Goal: Navigation & Orientation: Find specific page/section

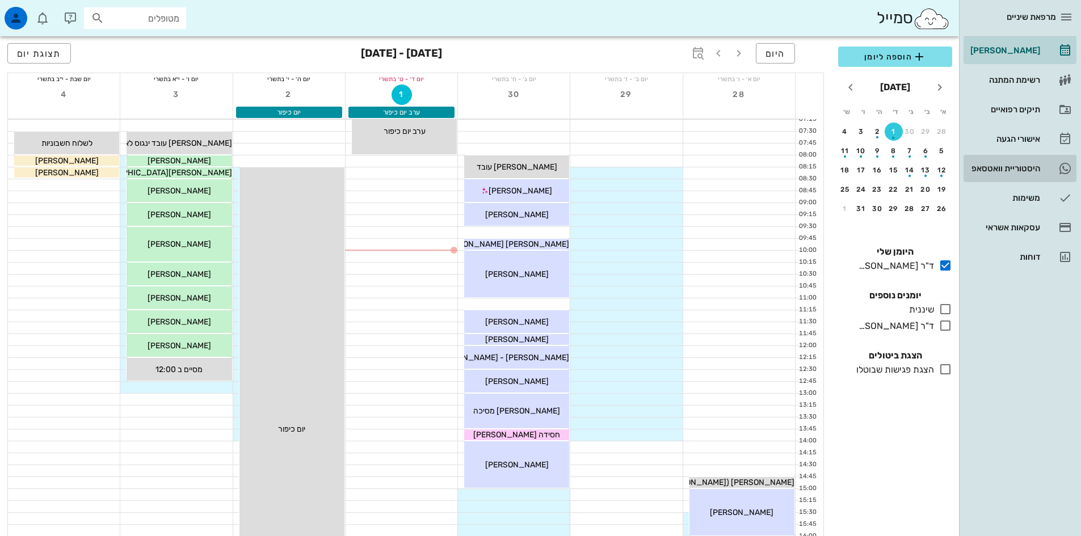
click at [1003, 163] on div "היסטוריית וואטסאפ" at bounding box center [1004, 169] width 72 height 18
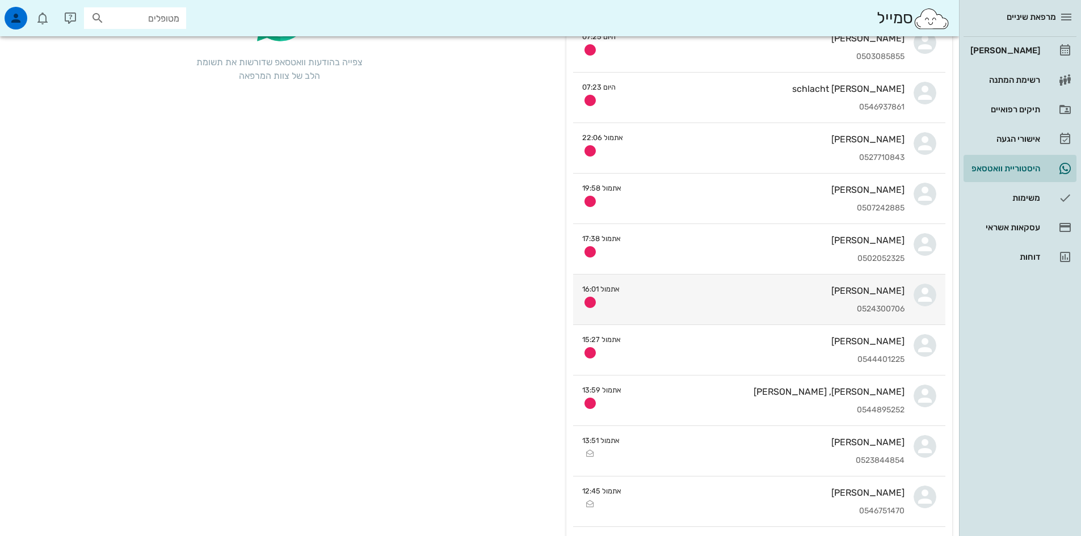
scroll to position [170, 0]
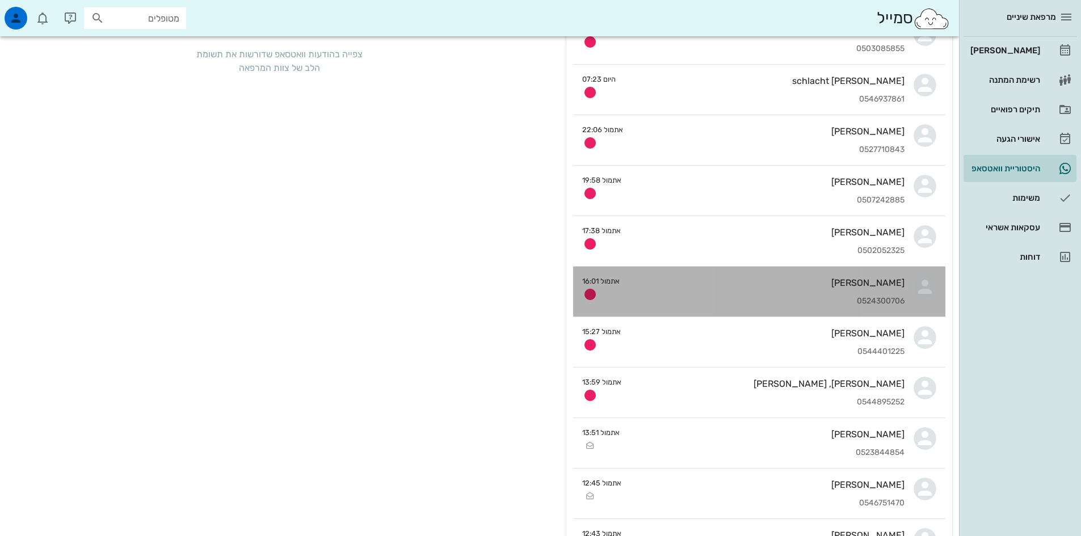
click at [806, 278] on div "[PERSON_NAME]" at bounding box center [767, 283] width 276 height 11
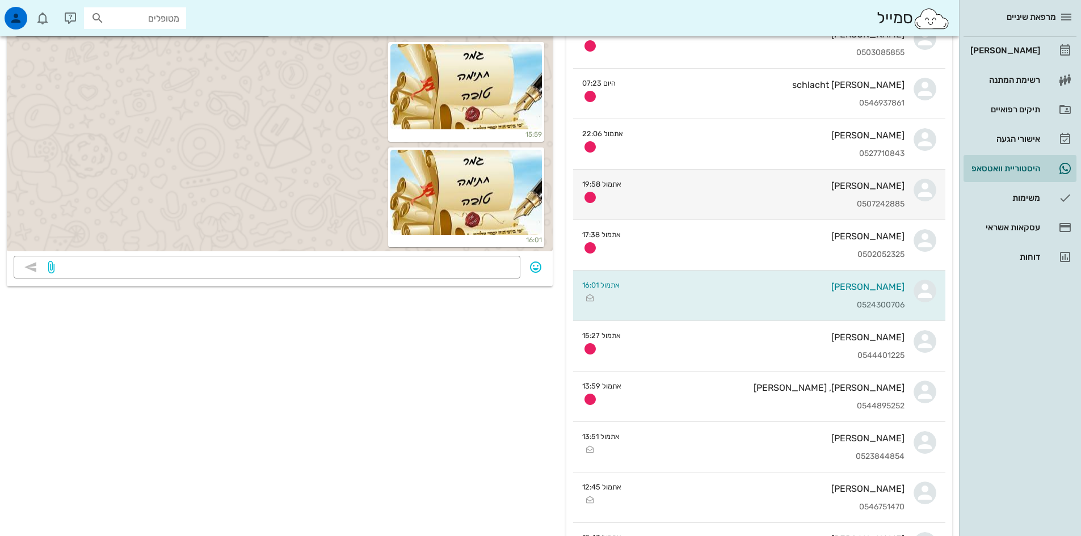
scroll to position [170, 0]
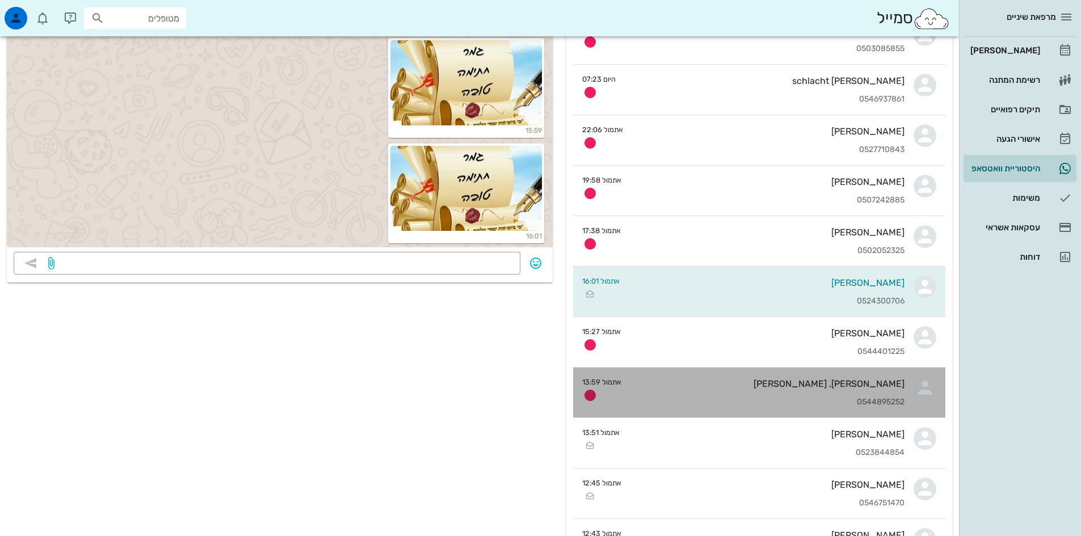
click at [830, 393] on div "[PERSON_NAME], [PERSON_NAME] 0544895252" at bounding box center [768, 393] width 274 height 50
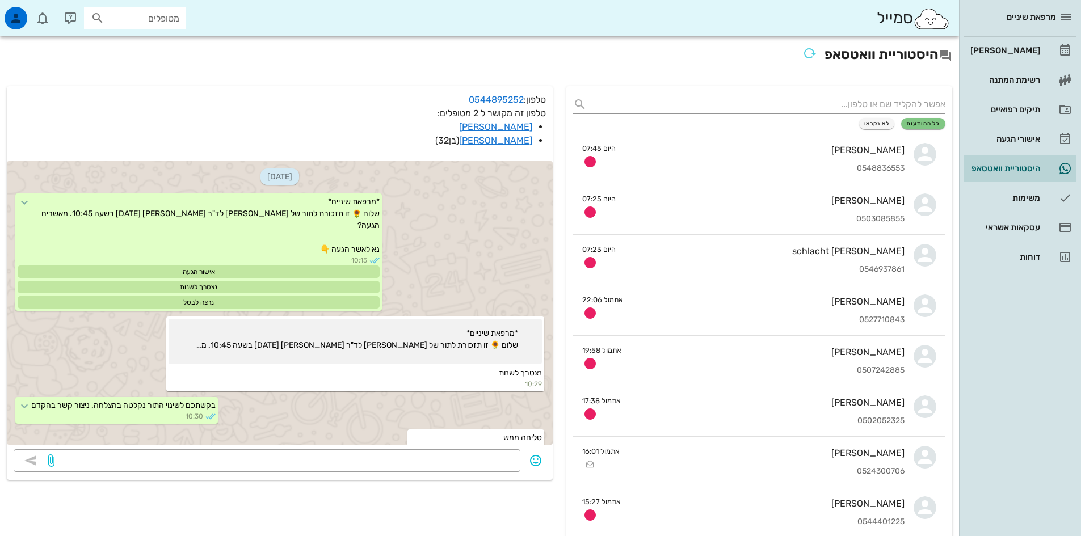
scroll to position [286, 0]
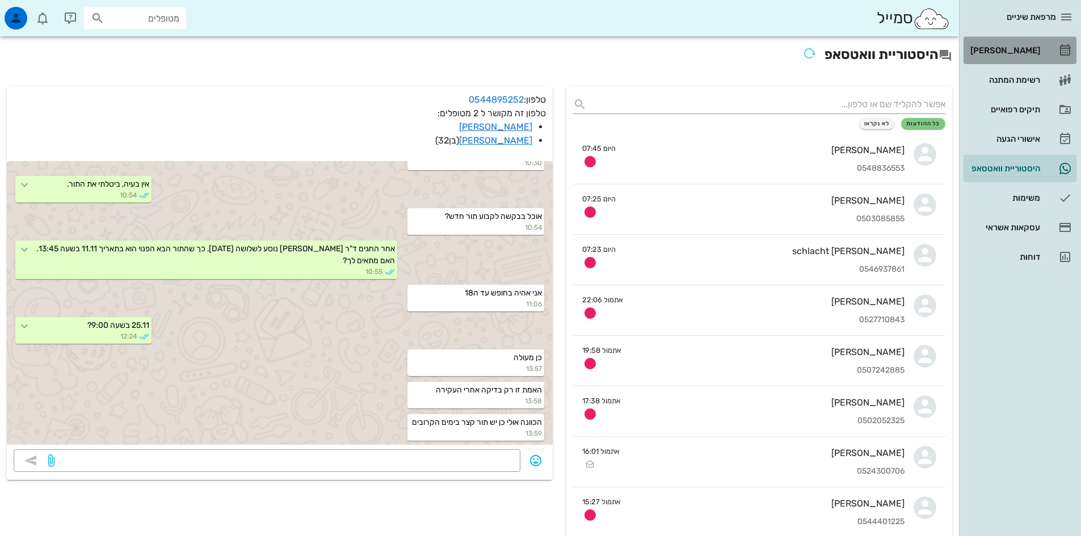
click at [1018, 51] on div "[PERSON_NAME]" at bounding box center [1004, 50] width 72 height 9
